Goal: Find specific page/section: Find specific page/section

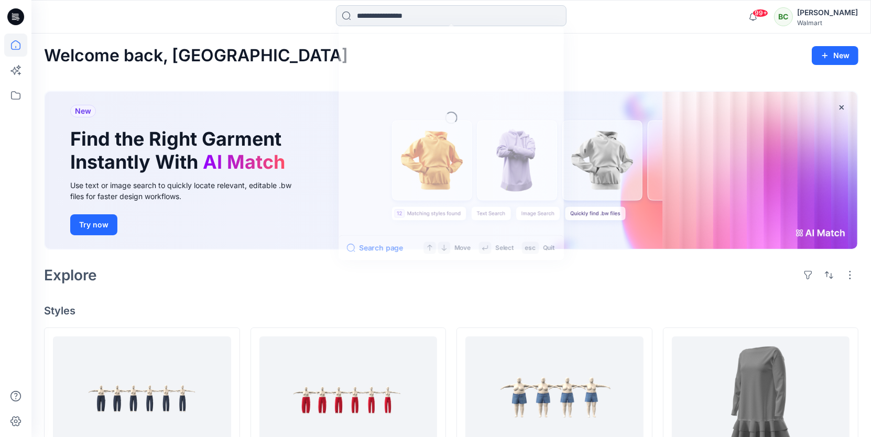
click at [418, 17] on input at bounding box center [451, 15] width 231 height 21
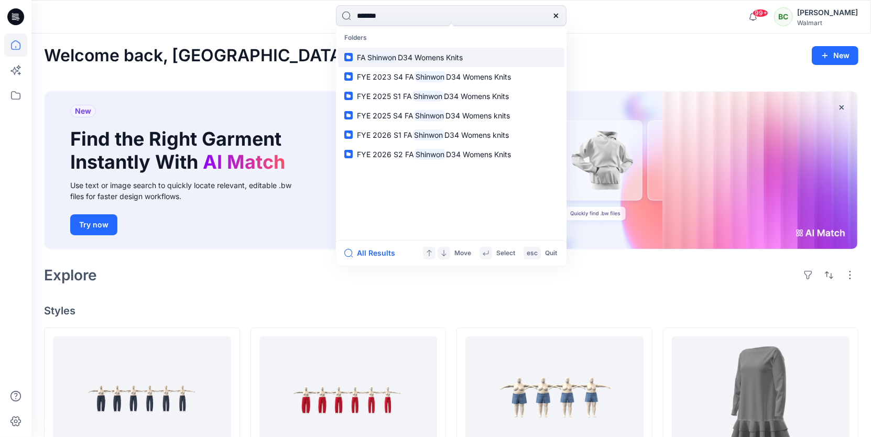
type input "*******"
click at [398, 60] on mark "Shinwon" at bounding box center [382, 57] width 32 height 12
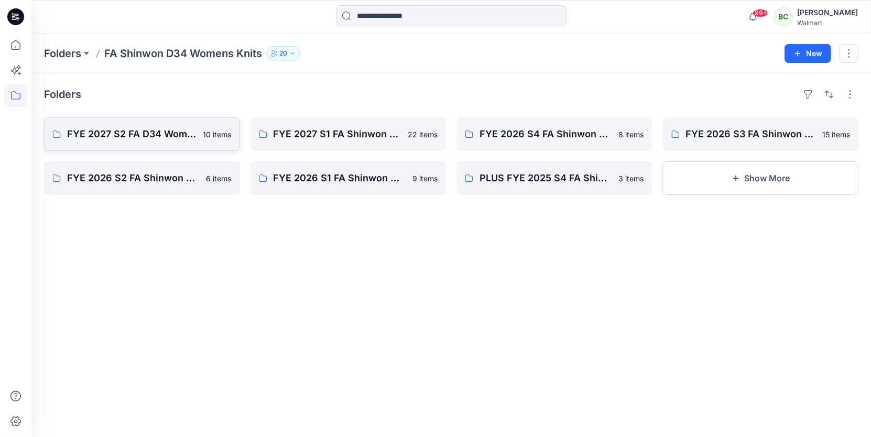
click at [143, 140] on p "FYE 2027 S2 FA D34 Womens Knits" at bounding box center [132, 134] width 130 height 15
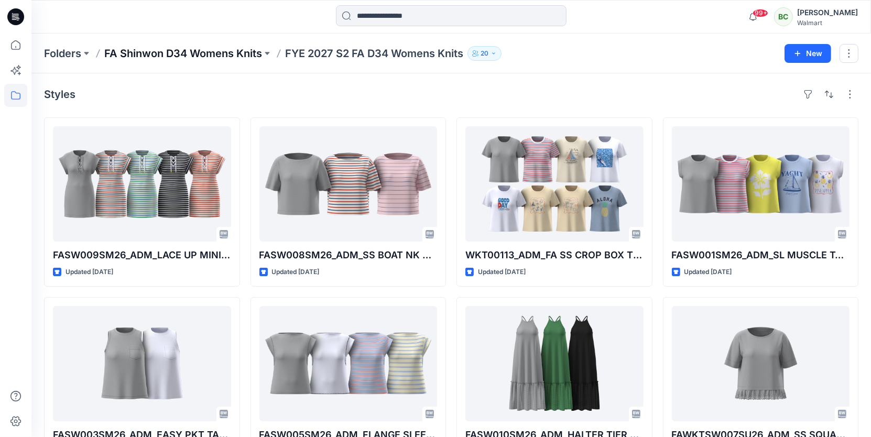
click at [162, 52] on p "FA Shinwon D34 Womens Knits" at bounding box center [183, 53] width 158 height 15
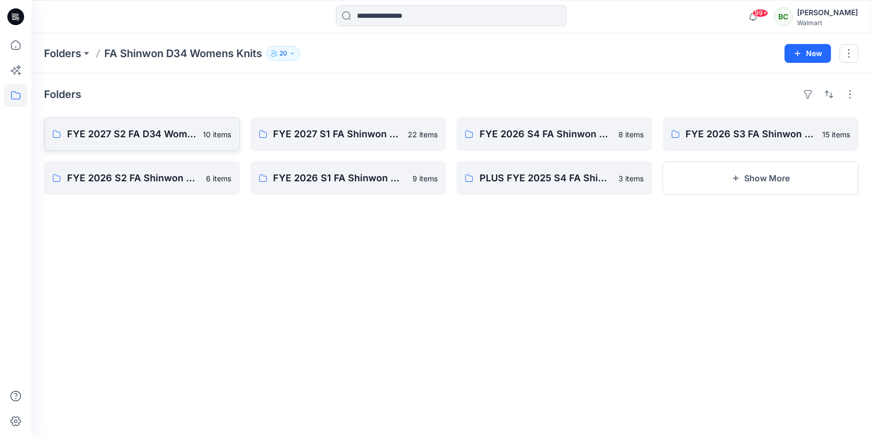
click at [161, 129] on p "FYE 2027 S2 FA D34 Womens Knits" at bounding box center [132, 134] width 130 height 15
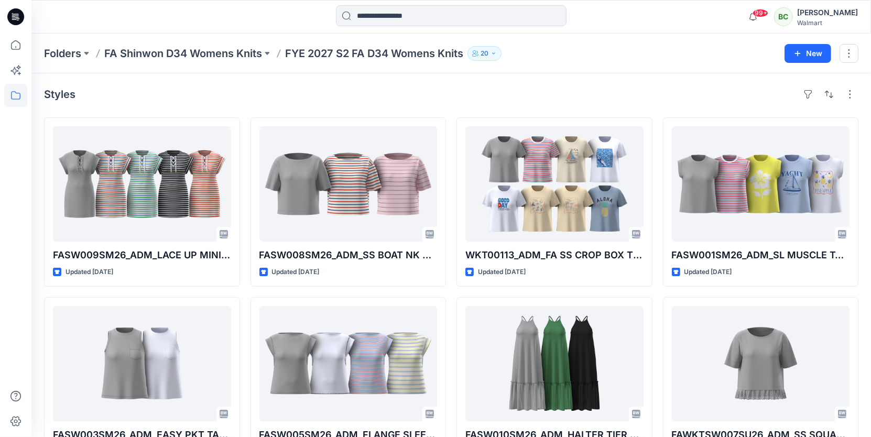
click at [207, 42] on div "Folders FA Shinwon D34 Womens Knits FYE 2027 S2 FA D34 Womens Knits 20 New" at bounding box center [451, 54] width 840 height 40
click at [210, 53] on p "FA Shinwon D34 Womens Knits" at bounding box center [183, 53] width 158 height 15
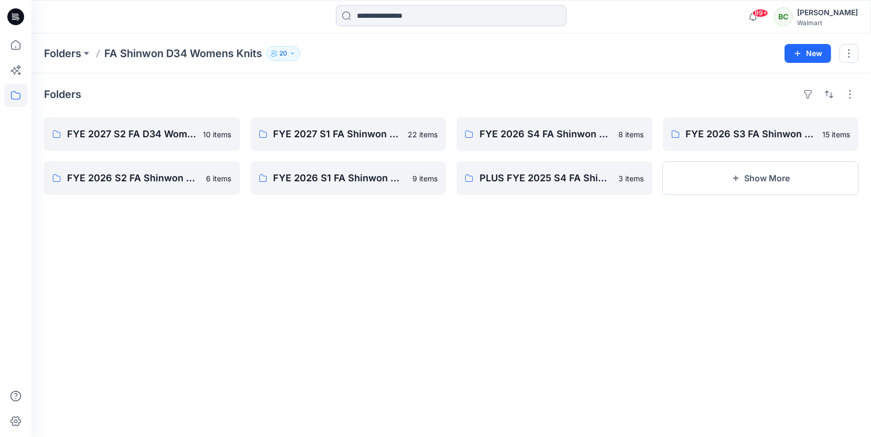
click at [400, 26] on div at bounding box center [451, 16] width 231 height 23
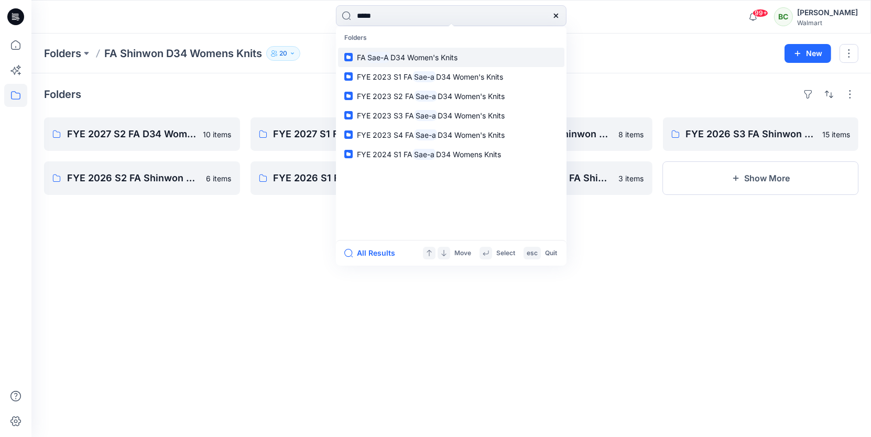
type input "*****"
click at [389, 59] on mark "Sae-A" at bounding box center [378, 57] width 25 height 12
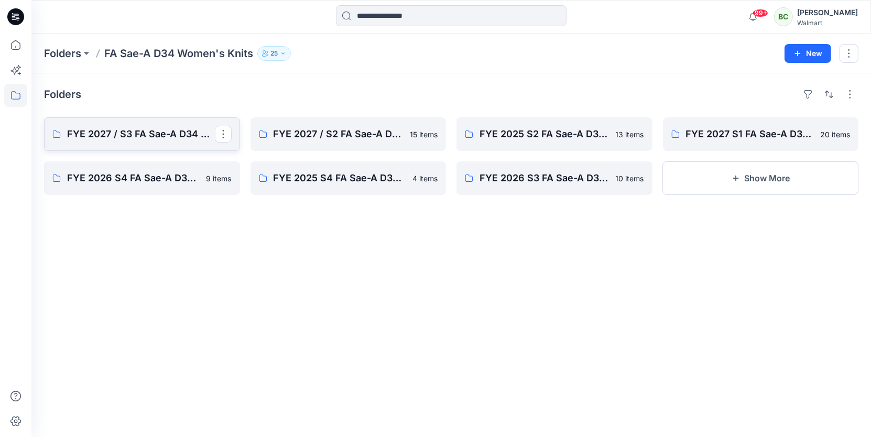
click at [160, 127] on p "FYE 2027 / S3 FA Sae-A D34 Women's Knits" at bounding box center [141, 134] width 148 height 15
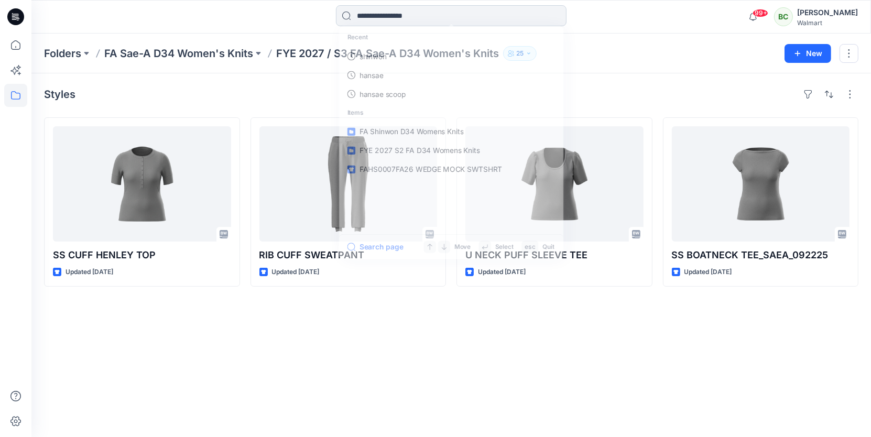
click at [397, 14] on input at bounding box center [451, 15] width 231 height 21
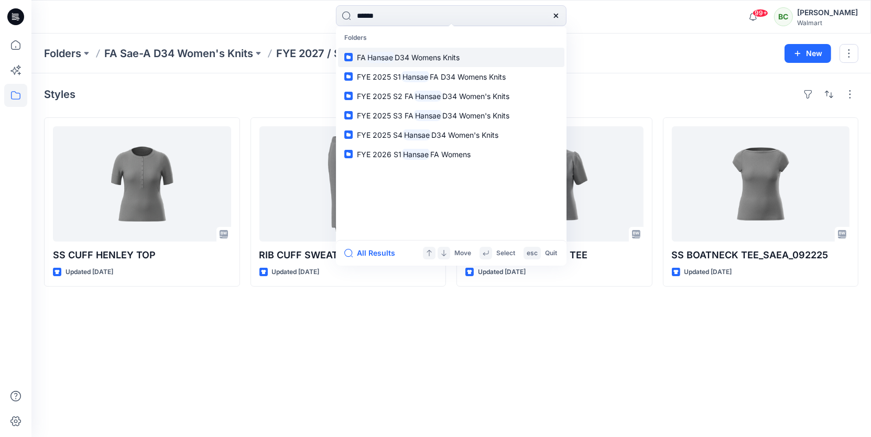
type input "******"
click at [375, 58] on mark "Hansae" at bounding box center [380, 57] width 29 height 12
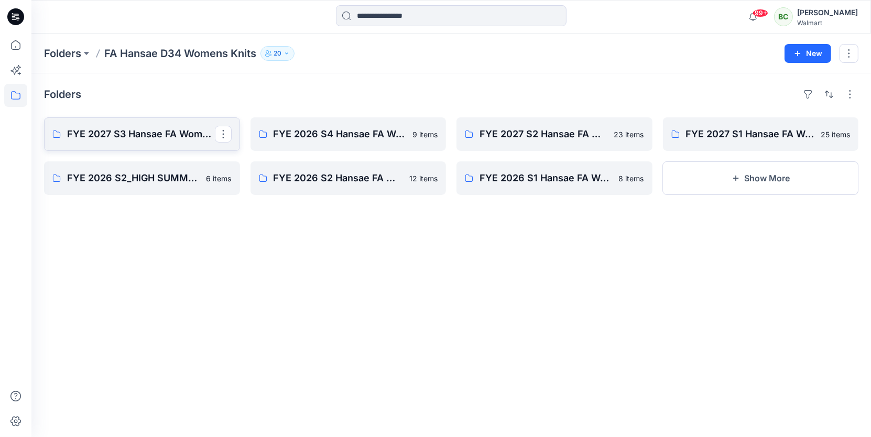
click at [148, 132] on p "FYE 2027 S3 Hansae FA Womens" at bounding box center [141, 134] width 148 height 15
click at [370, 125] on link "FYE 2026 S4 Hansae FA Womens" at bounding box center [349, 134] width 196 height 34
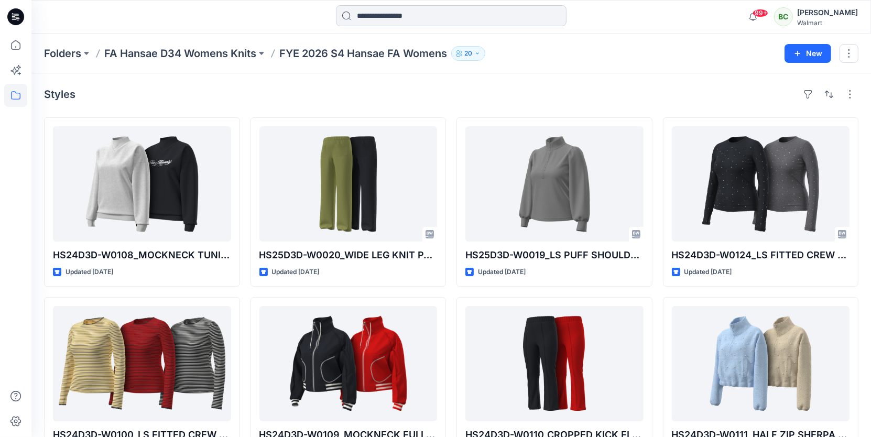
click at [375, 17] on input at bounding box center [451, 15] width 231 height 21
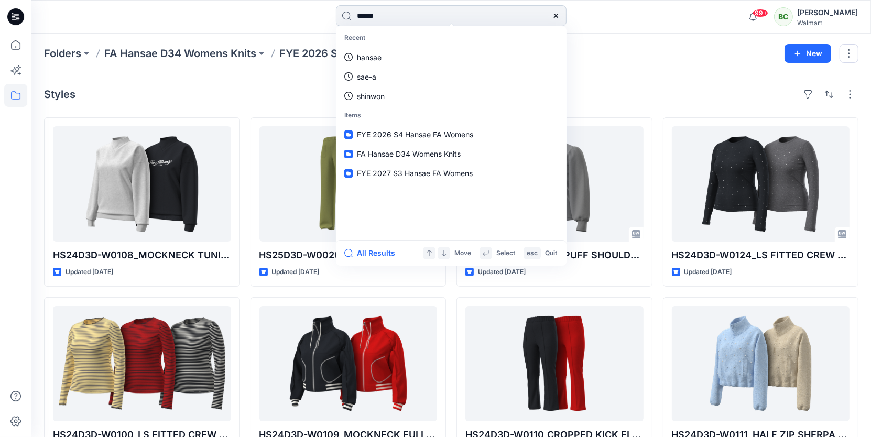
type input "*******"
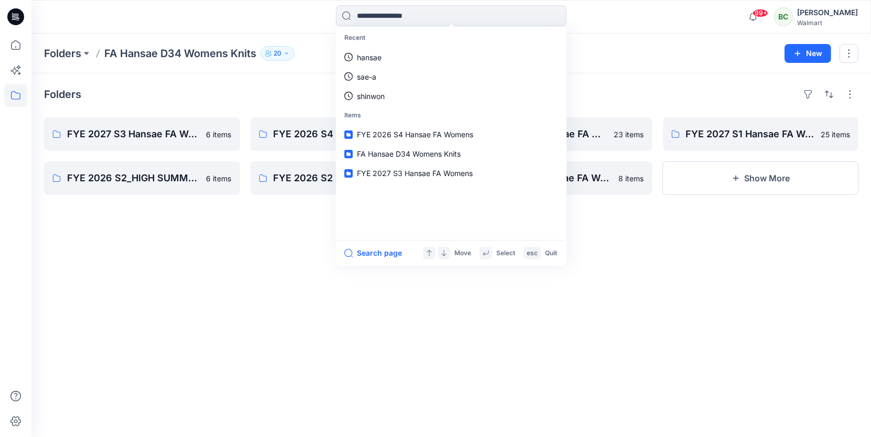
click at [261, 236] on div "Folders FYE 2027 S3 Hansae FA Womens 6 items FYE 2026 S2_HIGH SUMMER Hansae FA …" at bounding box center [451, 255] width 840 height 364
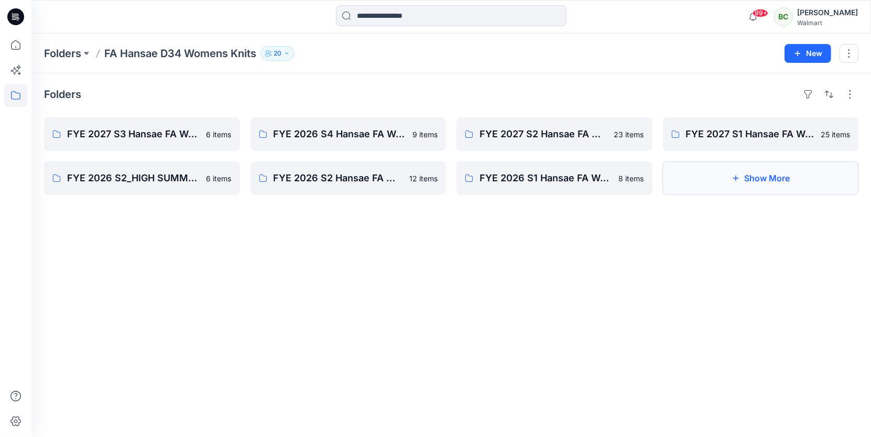
click at [750, 184] on button "Show More" at bounding box center [761, 178] width 196 height 34
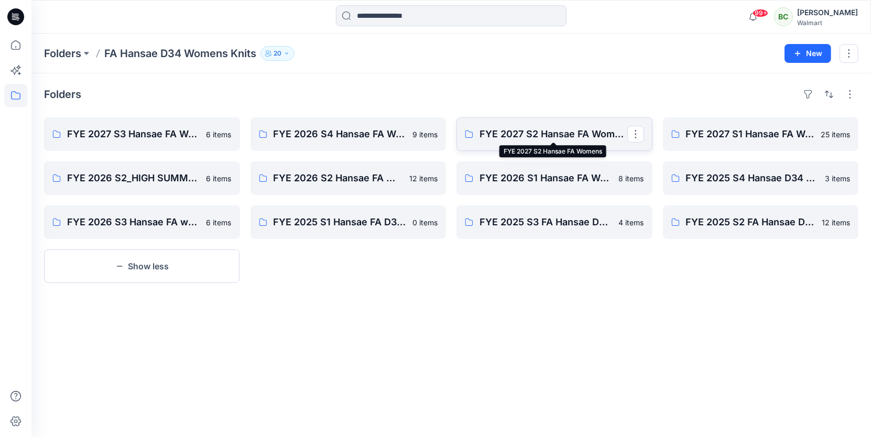
click at [564, 128] on p "FYE 2027 S2 Hansae FA Womens" at bounding box center [554, 134] width 148 height 15
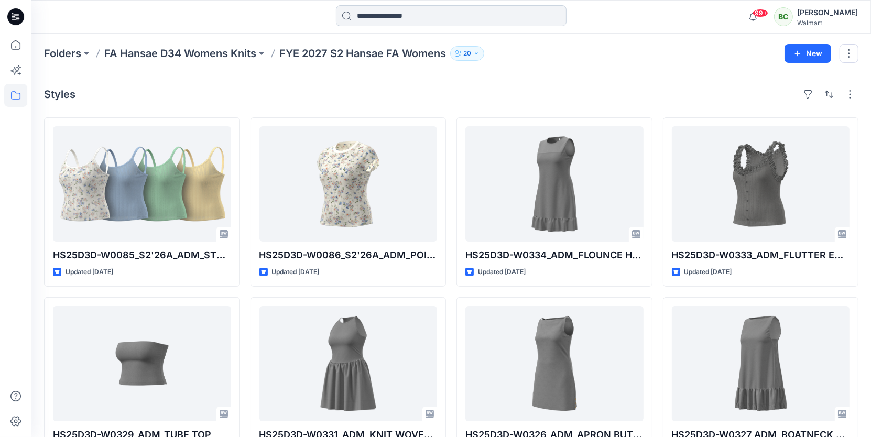
click at [461, 13] on input at bounding box center [451, 15] width 231 height 21
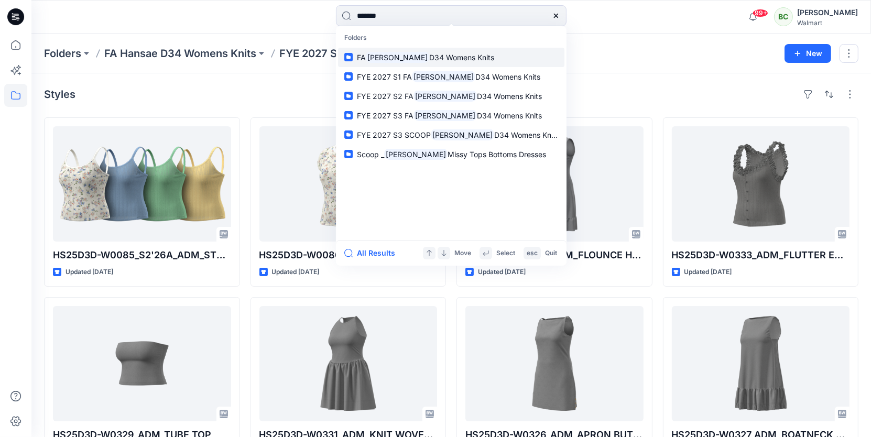
type input "*******"
click at [430, 59] on span "D34 Womens Knits" at bounding box center [461, 57] width 65 height 9
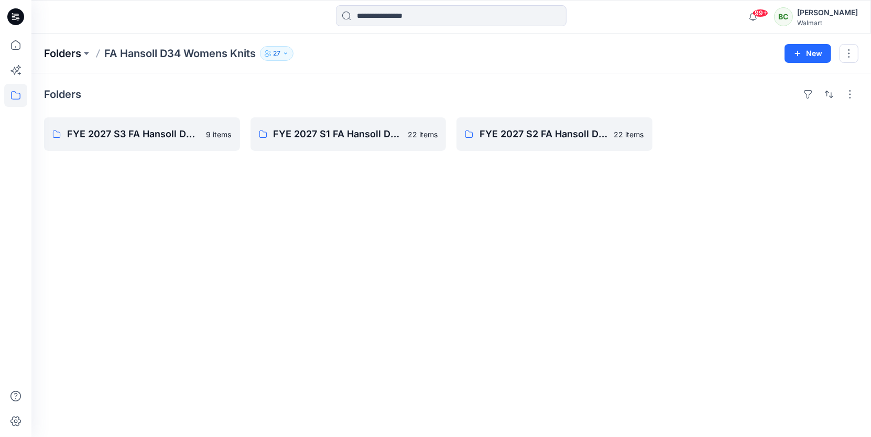
click at [59, 48] on p "Folders" at bounding box center [62, 53] width 37 height 15
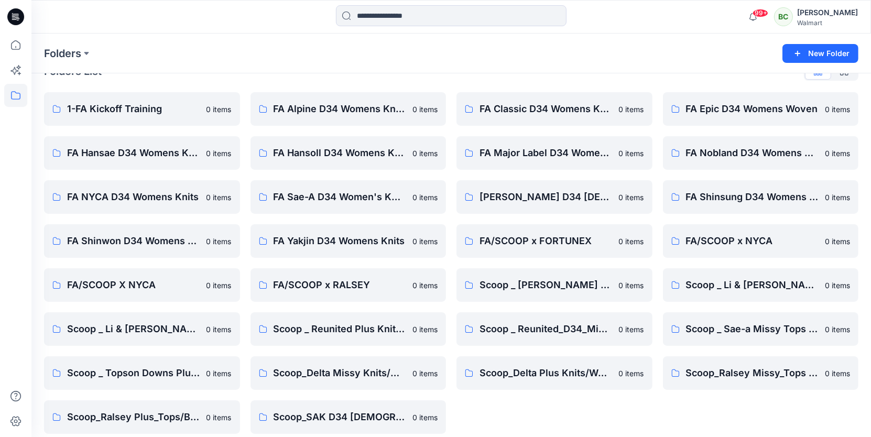
scroll to position [32, 0]
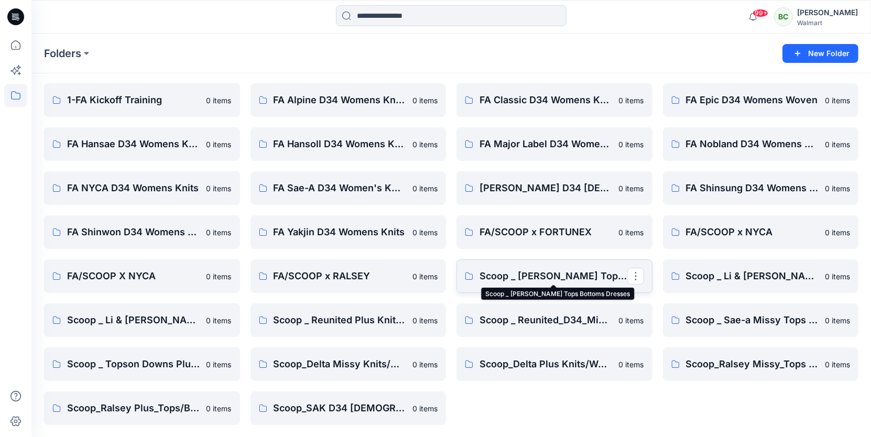
click at [541, 276] on p "Scoop _ [PERSON_NAME] Tops Bottoms Dresses" at bounding box center [554, 276] width 148 height 15
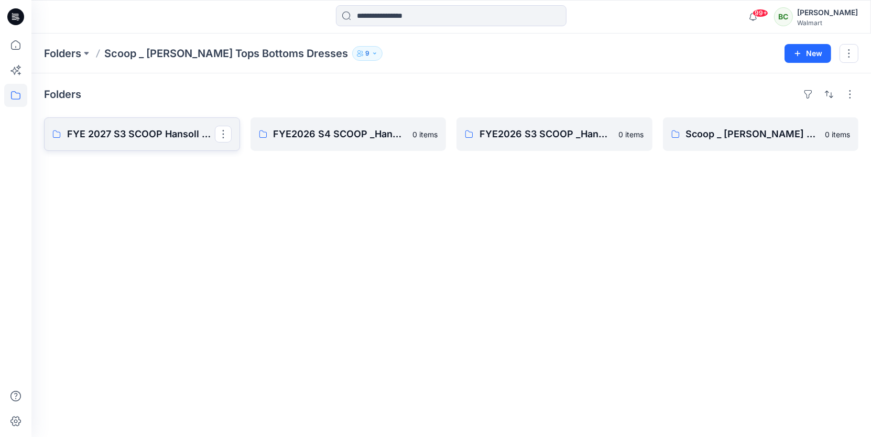
click at [178, 128] on p "FYE 2027 S3 SCOOP Hansoll D34 Womens Knits" at bounding box center [141, 134] width 148 height 15
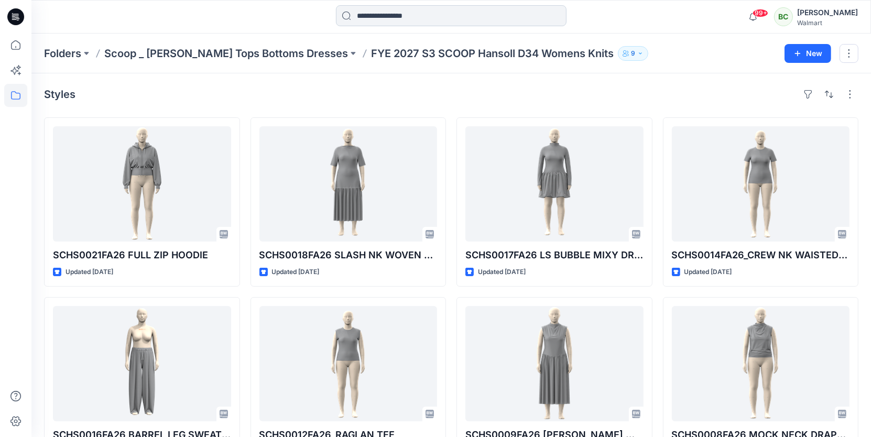
click at [378, 17] on input at bounding box center [451, 15] width 231 height 21
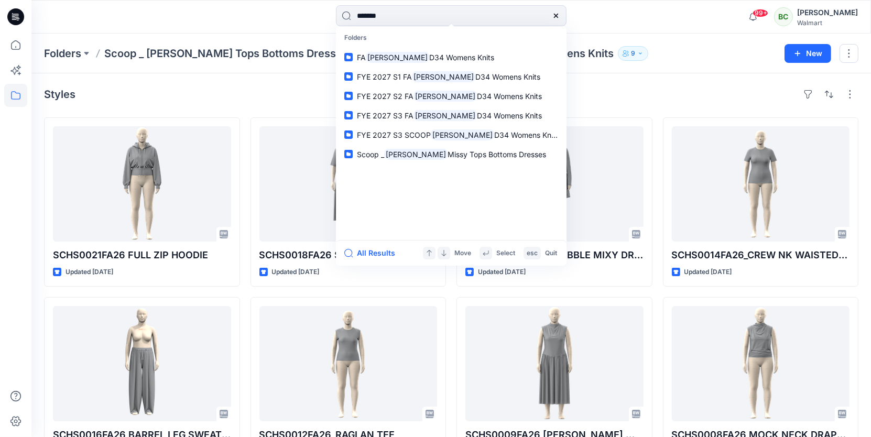
type input "*******"
click at [392, 57] on mark "[PERSON_NAME]" at bounding box center [397, 57] width 63 height 12
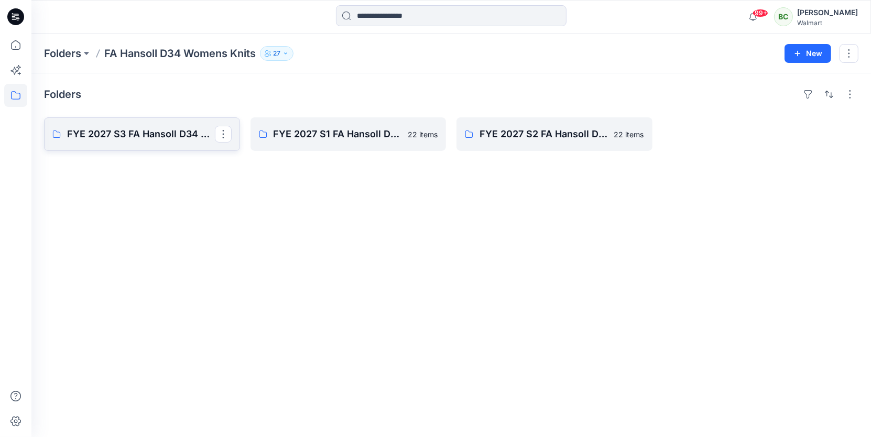
click at [173, 135] on p "FYE 2027 S3 FA Hansoll D34 Womens Knits" at bounding box center [141, 134] width 148 height 15
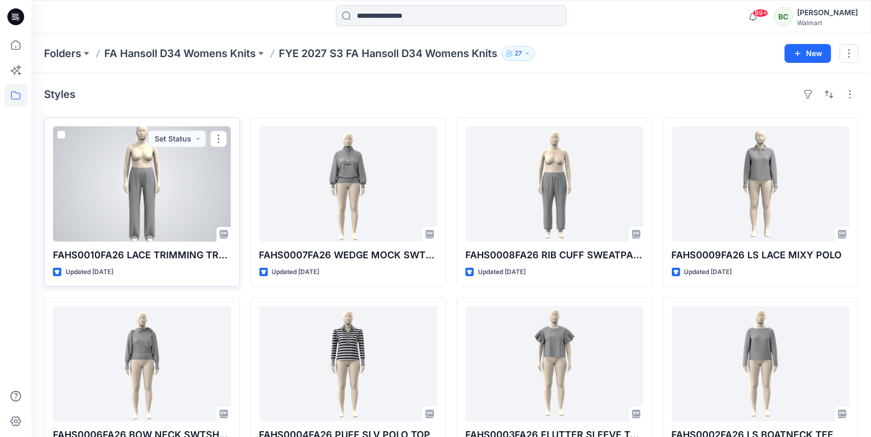
click at [172, 186] on div at bounding box center [142, 183] width 178 height 115
